Goal: Task Accomplishment & Management: Manage account settings

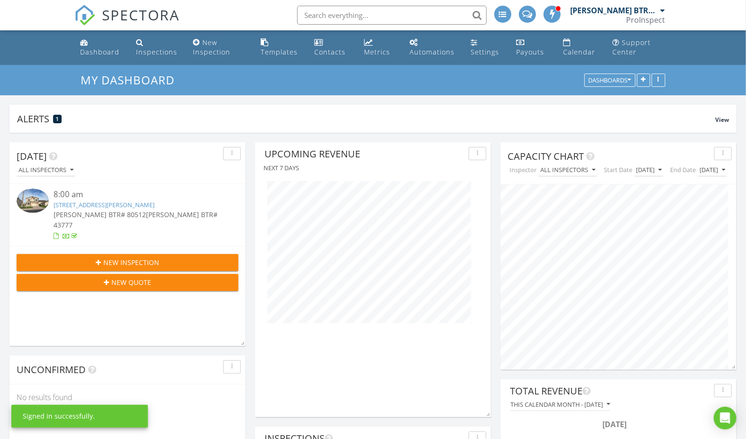
scroll to position [275, 236]
click at [130, 202] on link "3134 E McKellips Rd 50, Mesa, AZ 85213" at bounding box center [104, 205] width 101 height 9
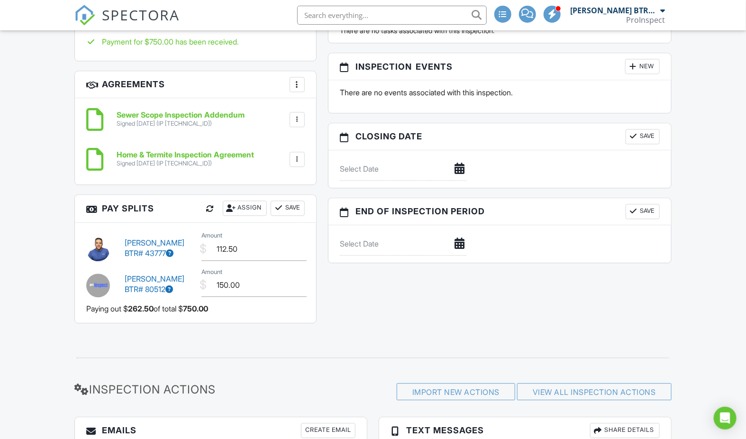
scroll to position [965, 0]
drag, startPoint x: 245, startPoint y: 262, endPoint x: 171, endPoint y: 256, distance: 74.2
click at [171, 256] on div "Dylan Bucknavich BTR# 43777 $ Amount 112.50" at bounding box center [196, 248] width 230 height 36
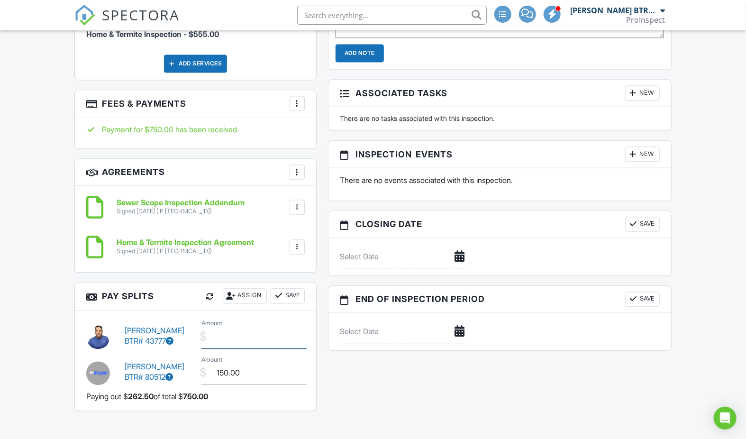
scroll to position [883, 0]
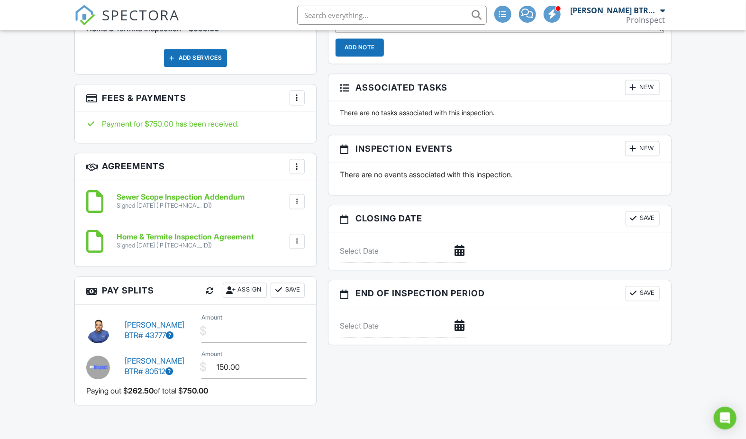
click at [28, 294] on div "Dashboard Inspections New Inspection Templates Contacts Metrics Automations Set…" at bounding box center [373, 182] width 746 height 2070
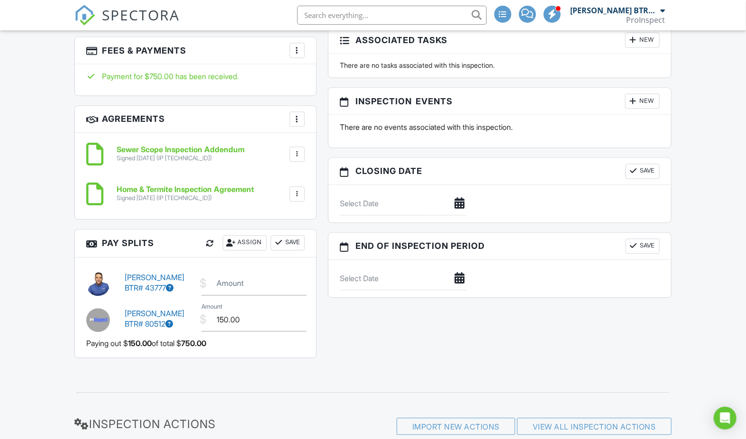
scroll to position [933, 0]
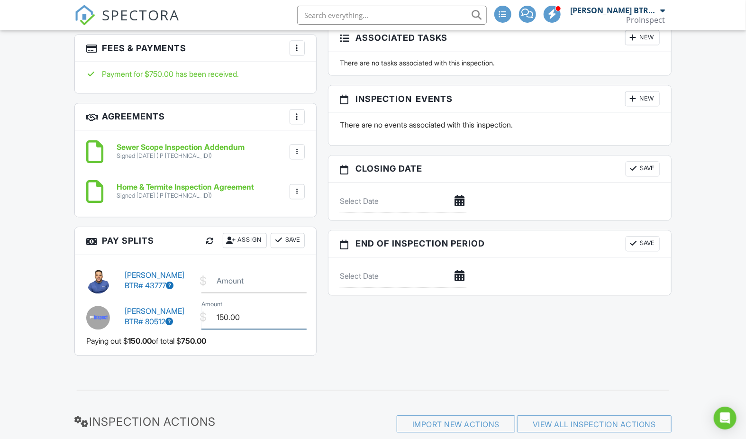
drag, startPoint x: 251, startPoint y: 335, endPoint x: 188, endPoint y: 326, distance: 63.7
click at [188, 326] on div "Chad Stewart BTR# 80512 $ Amount 150.00" at bounding box center [196, 316] width 230 height 36
type input "222.00"
click at [285, 248] on button "Save" at bounding box center [288, 240] width 34 height 15
click at [37, 249] on div "Dashboard Inspections New Inspection Templates Contacts Metrics Automations Set…" at bounding box center [373, 133] width 746 height 2070
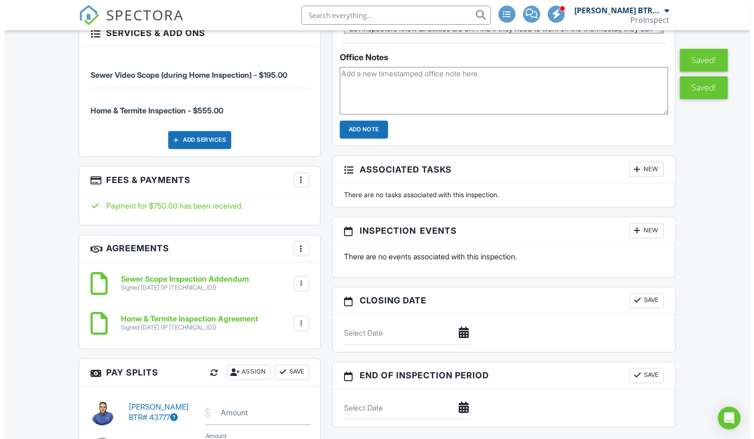
scroll to position [827, 0]
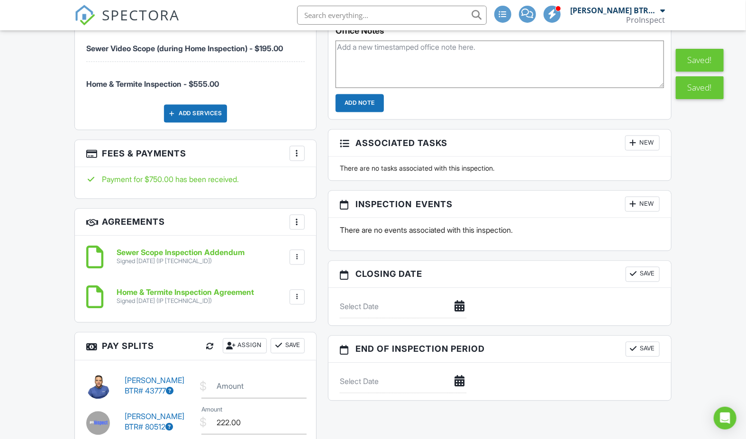
click at [300, 158] on div at bounding box center [297, 153] width 9 height 9
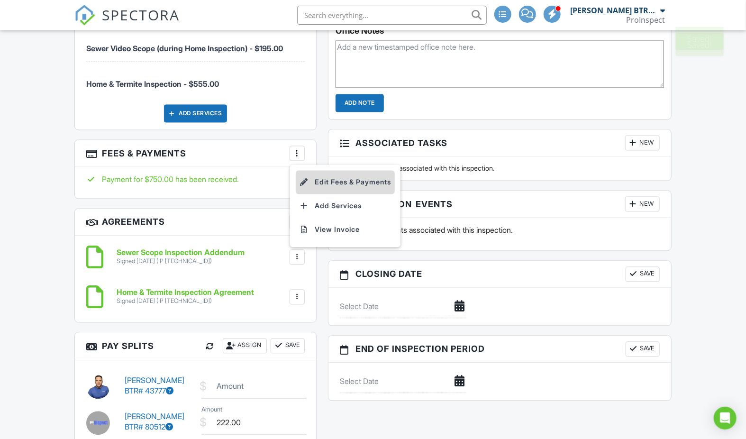
click at [330, 191] on li "Edit Fees & Payments" at bounding box center [345, 183] width 99 height 24
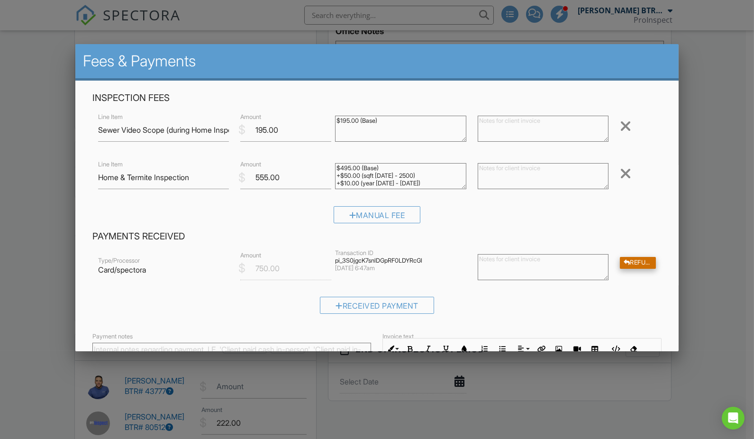
click at [625, 262] on div "Refund" at bounding box center [638, 263] width 36 height 12
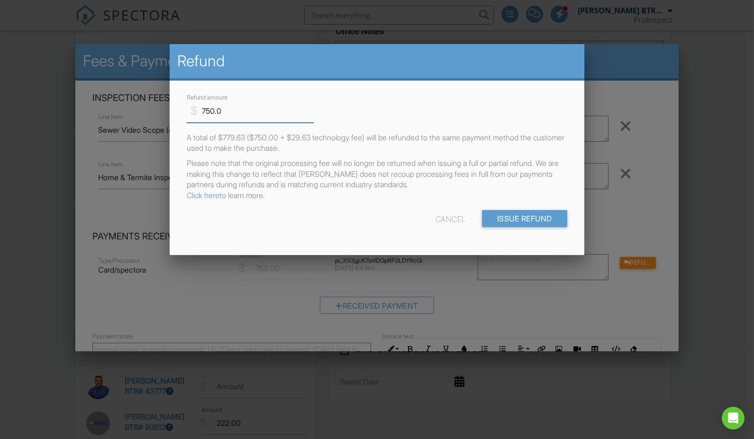
click at [244, 112] on input "750.0" at bounding box center [250, 111] width 127 height 23
type input "7"
click at [590, 96] on div at bounding box center [377, 227] width 754 height 549
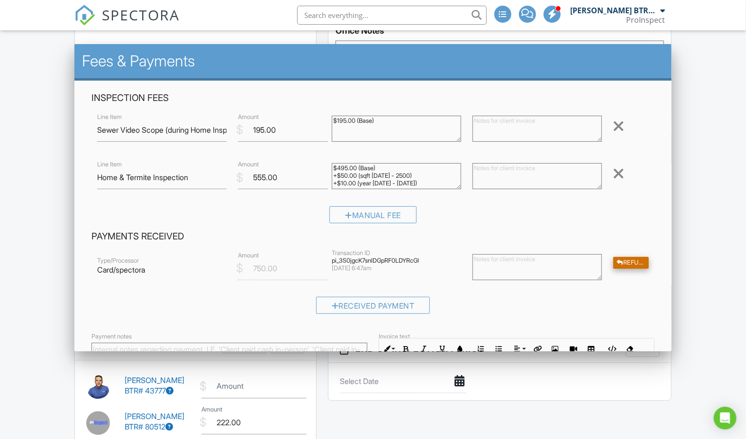
click at [622, 261] on div "Refund" at bounding box center [632, 263] width 36 height 12
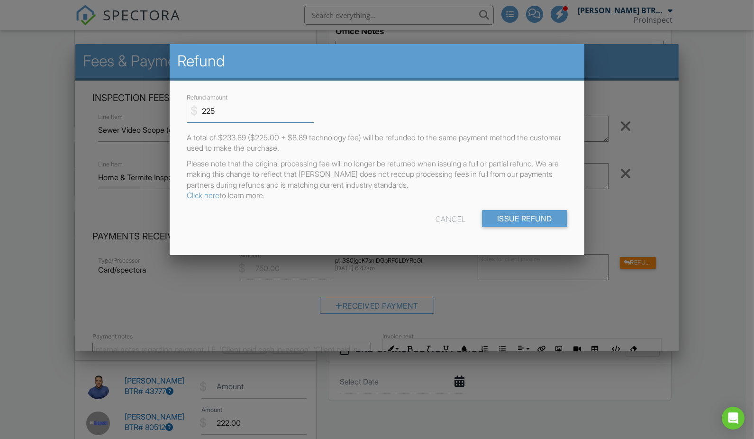
click at [242, 110] on input "225" at bounding box center [250, 111] width 127 height 23
type input "2"
type input "195"
click at [534, 218] on input "Issue Refund" at bounding box center [524, 218] width 85 height 17
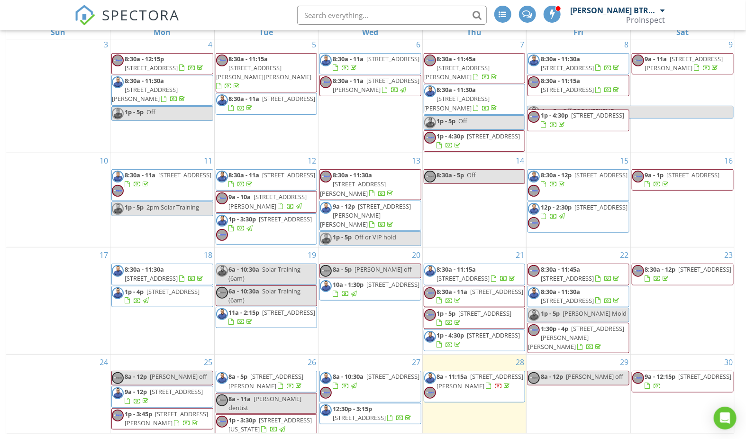
scroll to position [174, 0]
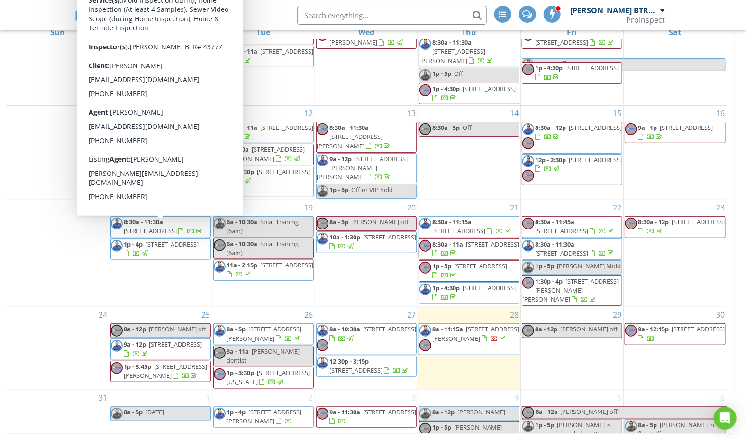
click at [177, 240] on span "1p - 4p 9846 N 10th St, Phoenix 85020" at bounding box center [161, 249] width 100 height 18
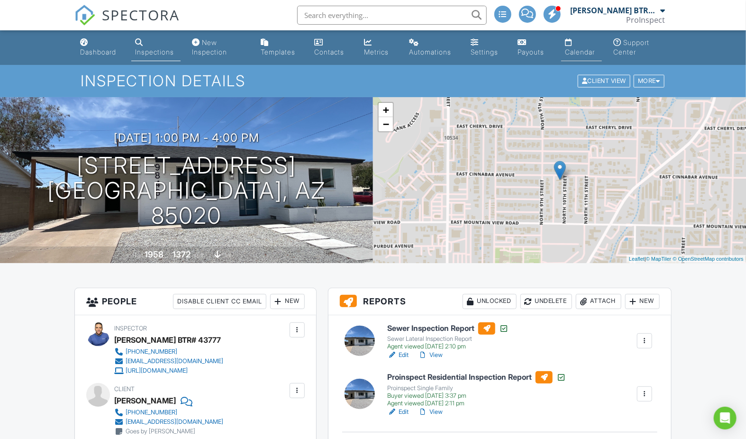
click at [570, 44] on div "Calendar" at bounding box center [568, 42] width 7 height 8
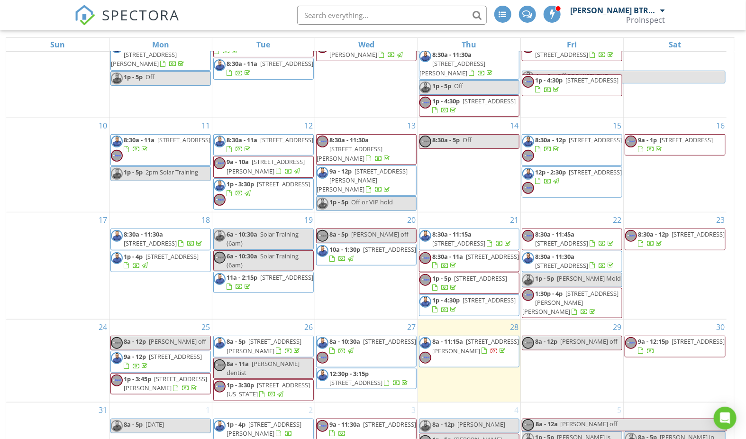
scroll to position [136, 0]
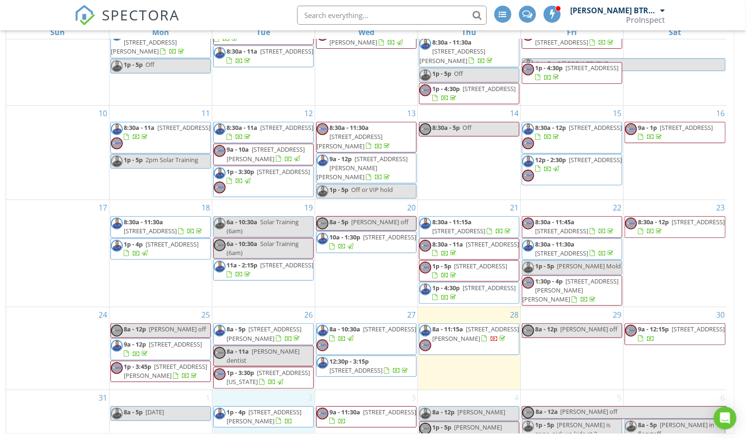
click at [278, 415] on div "2 1p - 4p 1309 E Julie Dr, Tempe 85283" at bounding box center [263, 427] width 102 height 75
click at [264, 387] on link "Event" at bounding box center [262, 389] width 49 height 15
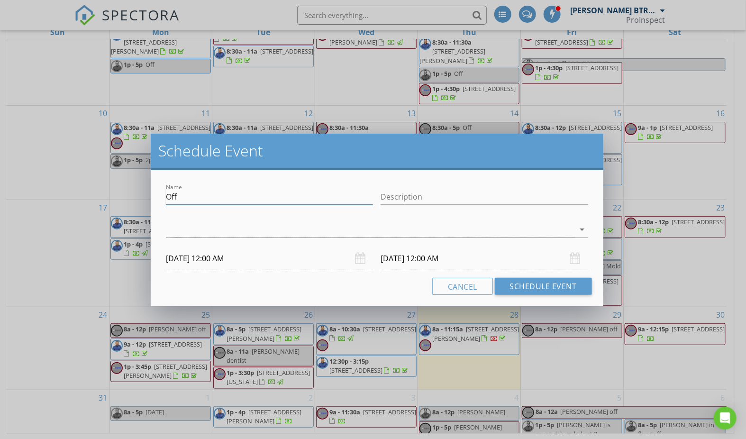
click at [239, 200] on input "Off" at bounding box center [269, 197] width 207 height 16
type input "O"
type input "10th St reinspect"
click at [245, 230] on div at bounding box center [370, 230] width 409 height 16
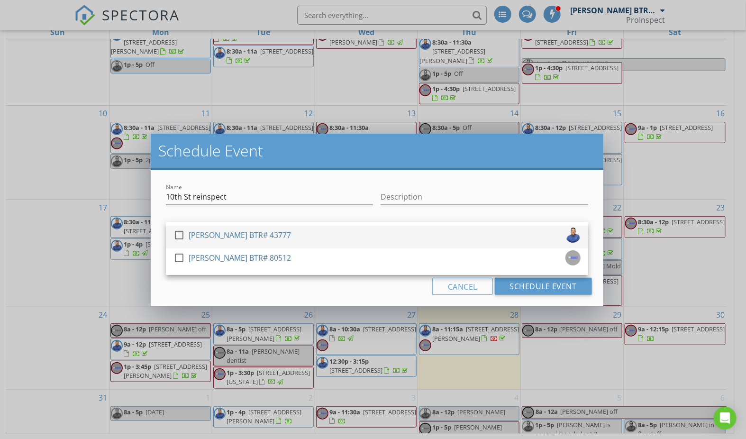
click at [239, 237] on div "[PERSON_NAME] BTR# 43777" at bounding box center [240, 235] width 102 height 15
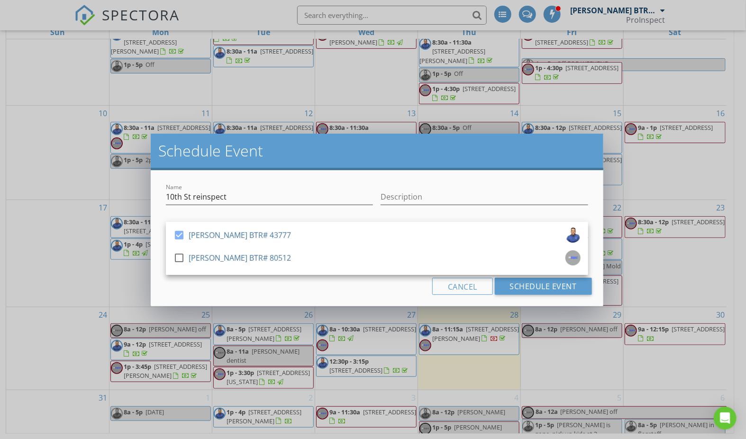
click at [233, 292] on div "Cancel Schedule Event" at bounding box center [377, 286] width 430 height 17
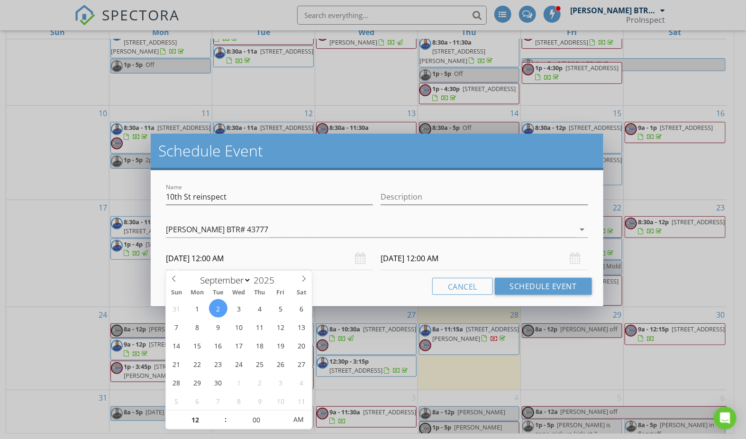
click at [215, 253] on input "09/02/2025 12:00 AM" at bounding box center [269, 258] width 207 height 23
type input "01"
type input "09/02/2025 1:00 AM"
click at [220, 413] on span at bounding box center [221, 415] width 7 height 9
type input "02"
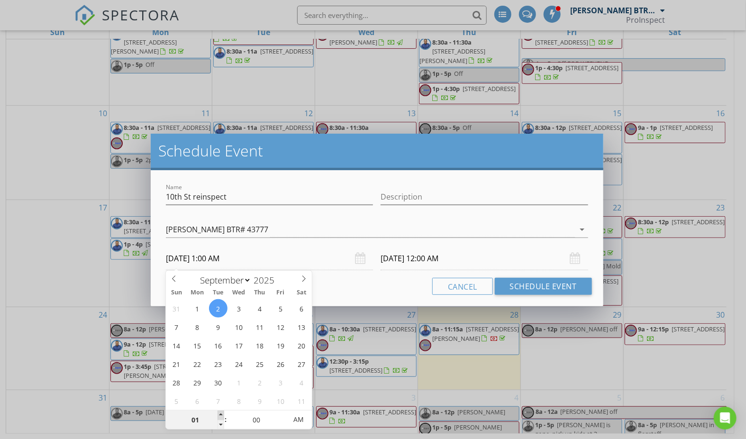
type input "09/02/2025 2:00 AM"
click at [220, 413] on span at bounding box center [221, 415] width 7 height 9
type input "03"
type input "09/02/2025 3:00 AM"
click at [220, 413] on span at bounding box center [221, 415] width 7 height 9
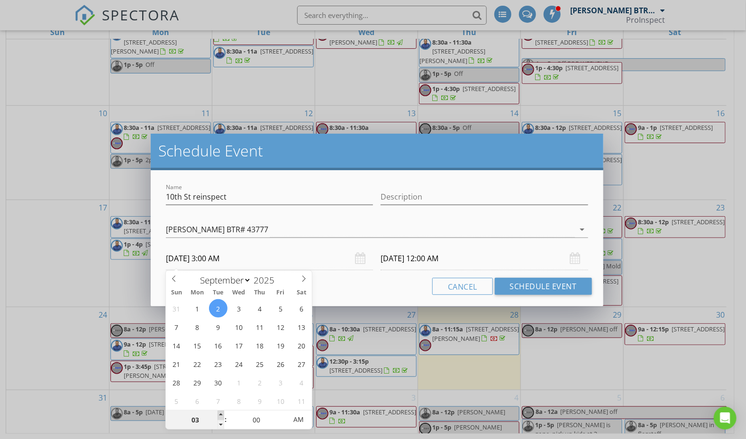
type input "04"
type input "09/02/2025 4:00 AM"
click at [220, 413] on span at bounding box center [221, 415] width 7 height 9
type input "05"
type input "09/02/2025 5:00 AM"
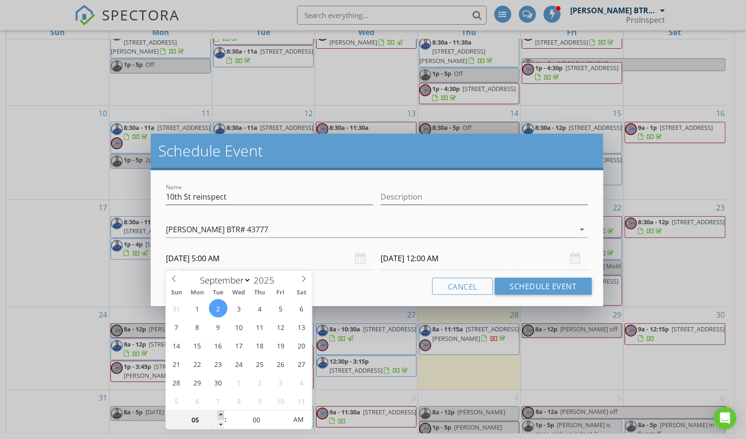
click at [220, 413] on span at bounding box center [221, 415] width 7 height 9
type input "06"
type input "09/02/2025 6:00 AM"
click at [220, 413] on span at bounding box center [221, 415] width 7 height 9
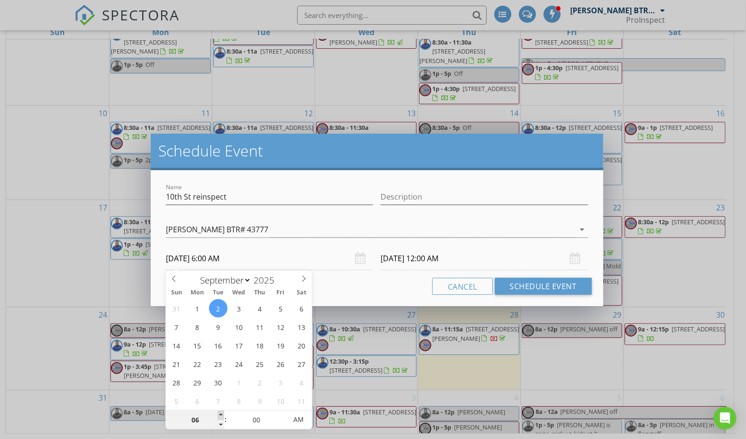
type input "07"
type input "09/02/2025 7:00 AM"
click at [220, 413] on span at bounding box center [221, 415] width 7 height 9
type input "08"
type input "09/02/2025 8:00 AM"
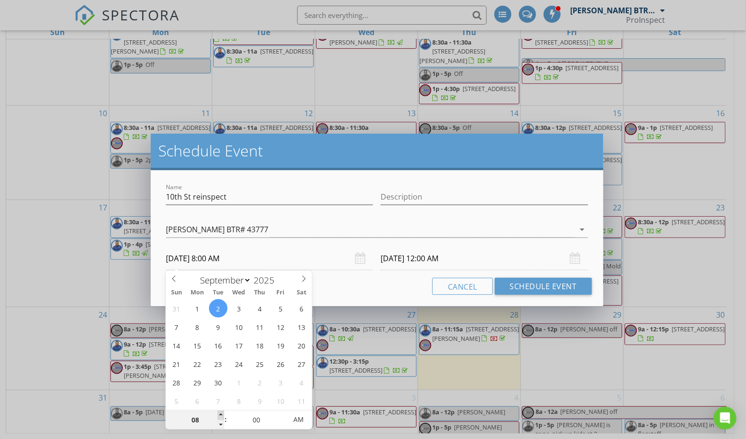
click at [220, 413] on span at bounding box center [221, 415] width 7 height 9
type input "09"
type input "09/02/2025 9:00 AM"
type input "09"
click at [395, 284] on div "Cancel Schedule Event" at bounding box center [377, 286] width 430 height 17
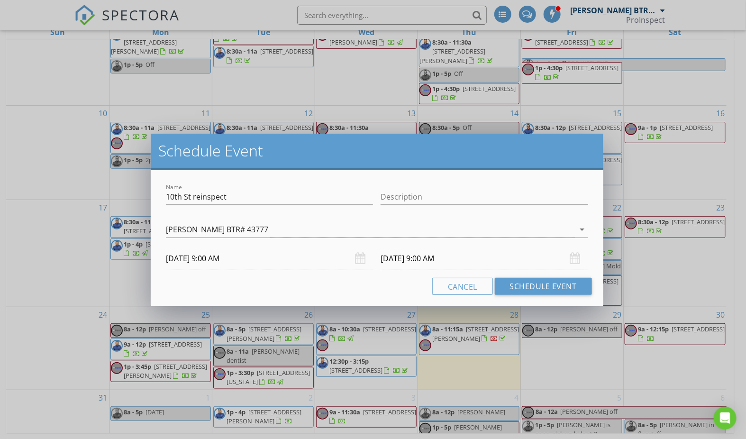
click at [399, 264] on input "09/03/2025 9:00 AM" at bounding box center [484, 258] width 207 height 23
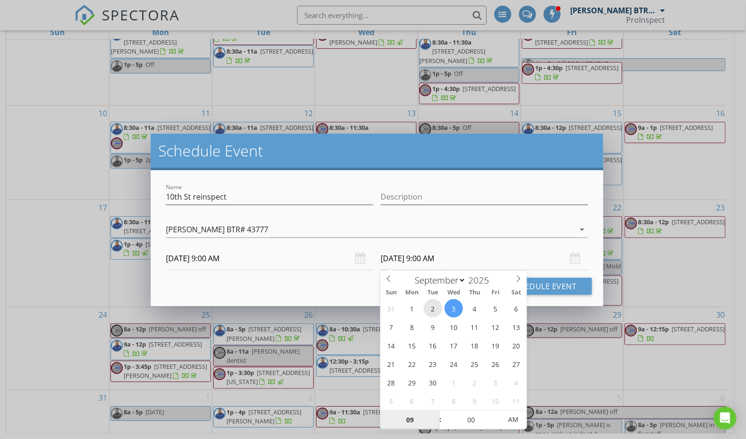
type input "09/02/2025 9:00 AM"
type input "10"
type input "09/02/2025 10:00 AM"
click at [435, 412] on span at bounding box center [436, 415] width 7 height 9
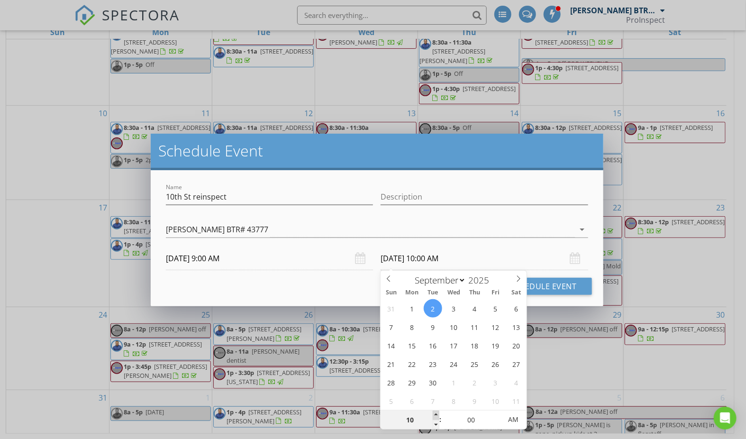
type input "11"
type input "09/02/2025 11:00 AM"
type input "12"
type input "09/02/2025 12:00 PM"
click at [435, 412] on span at bounding box center [436, 415] width 7 height 9
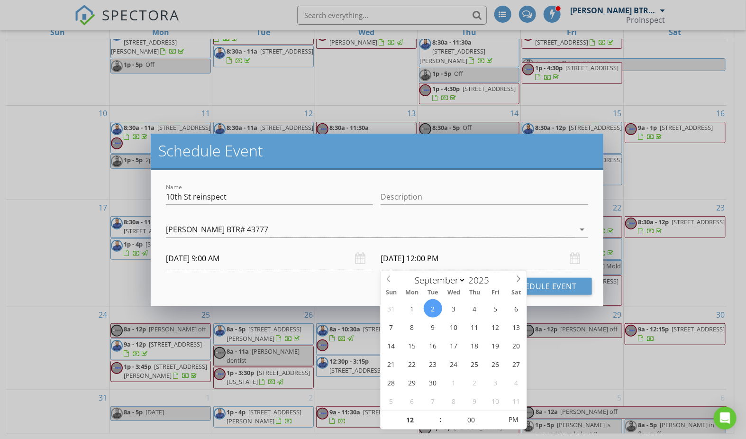
click at [333, 290] on div "Cancel Schedule Event" at bounding box center [377, 286] width 430 height 17
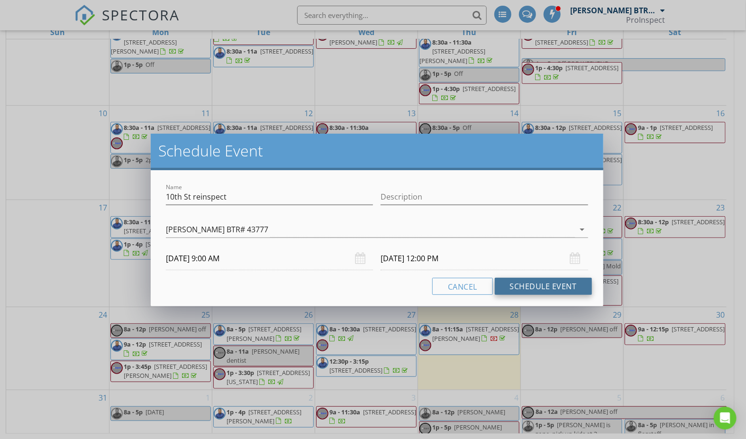
click at [537, 283] on button "Schedule Event" at bounding box center [543, 286] width 97 height 17
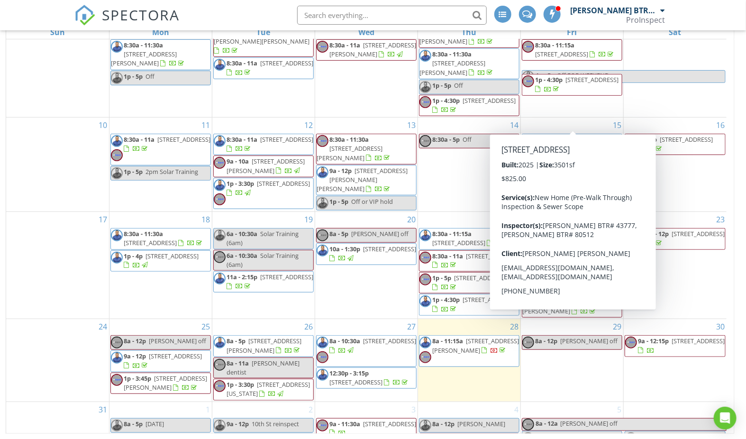
scroll to position [174, 0]
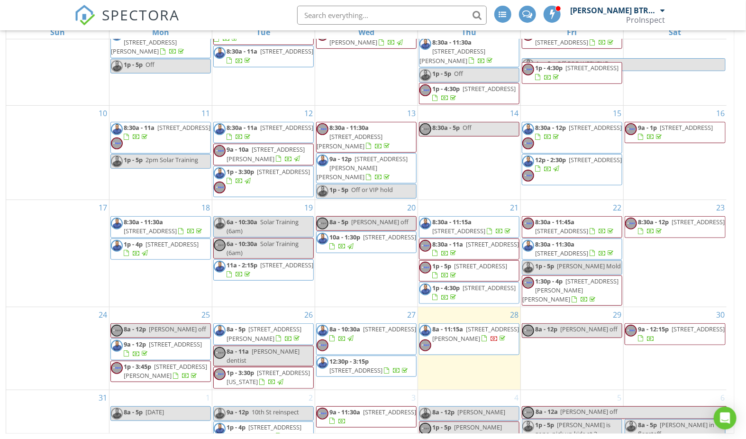
drag, startPoint x: 385, startPoint y: 303, endPoint x: 469, endPoint y: 315, distance: 84.8
click at [469, 325] on span "3134 E McKellips Rd 50, Mesa 85213" at bounding box center [475, 334] width 87 height 18
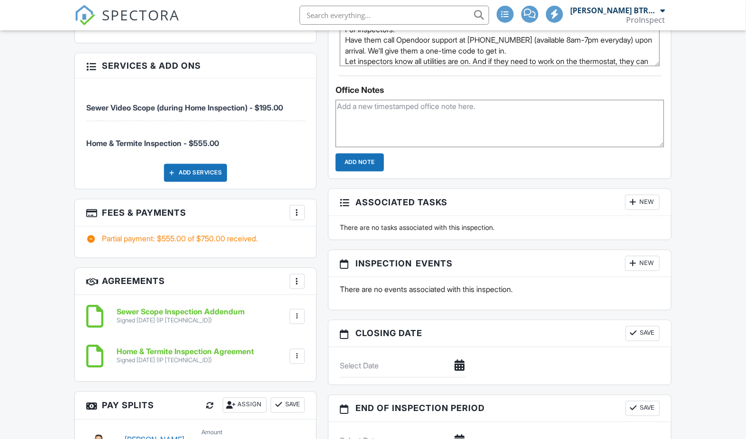
click at [294, 218] on div at bounding box center [297, 212] width 9 height 9
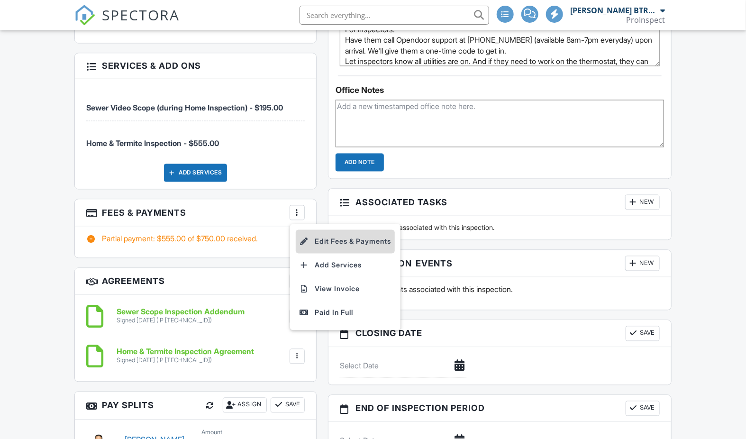
click at [326, 252] on li "Edit Fees & Payments" at bounding box center [345, 242] width 99 height 24
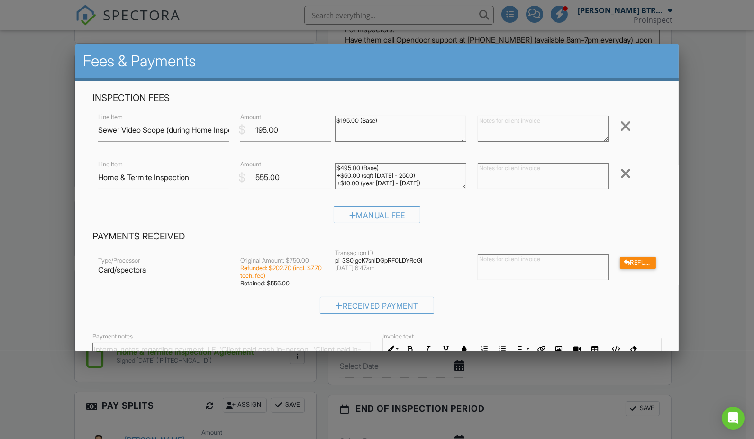
click at [620, 127] on div at bounding box center [625, 126] width 11 height 15
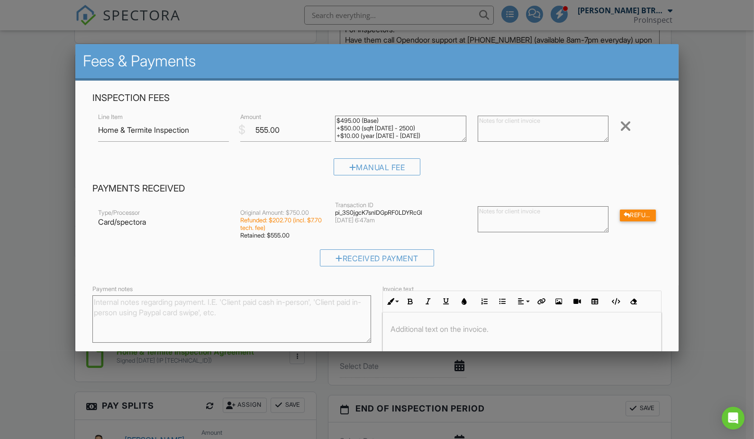
scroll to position [77, 0]
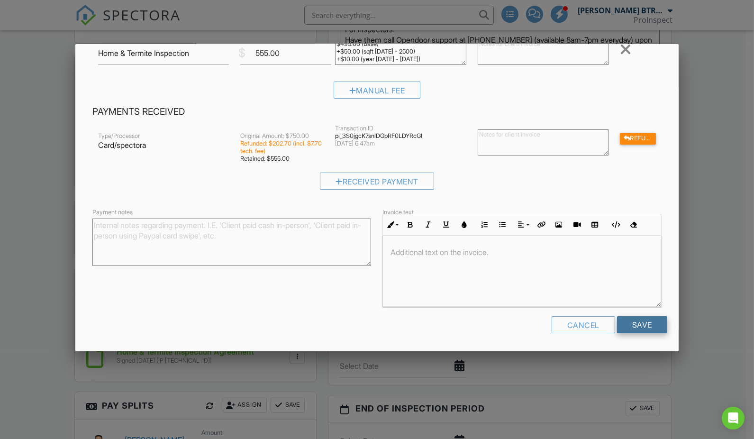
click at [646, 318] on input "Save" at bounding box center [642, 324] width 50 height 17
